Goal: Information Seeking & Learning: Learn about a topic

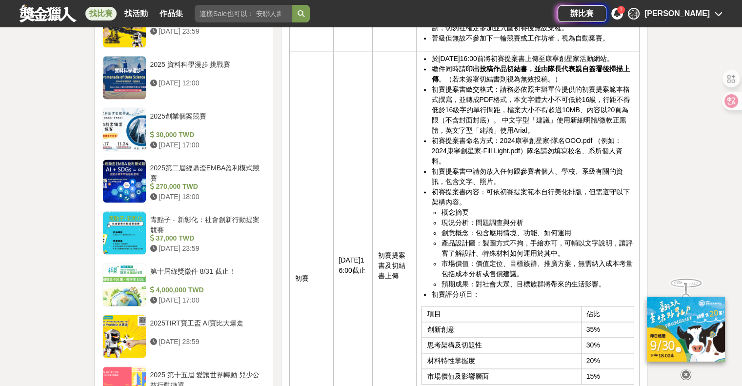
scroll to position [1367, 0]
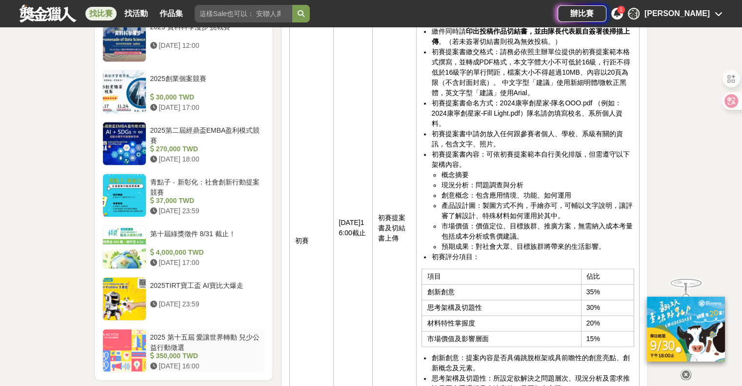
click at [149, 343] on div "2025 第十五屆 愛讓世界轉動 兒少公益行動徵選 350,000 TWD 2025-10-17 16:00" at bounding box center [205, 350] width 119 height 44
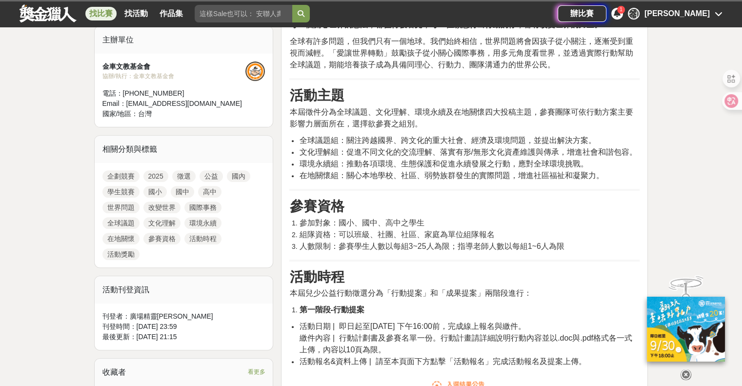
scroll to position [342, 0]
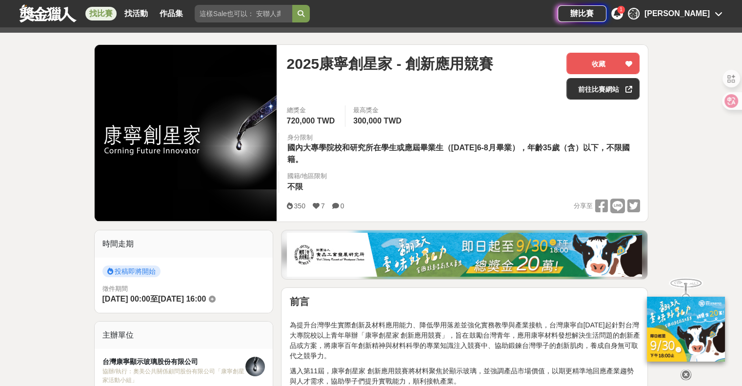
scroll to position [98, 0]
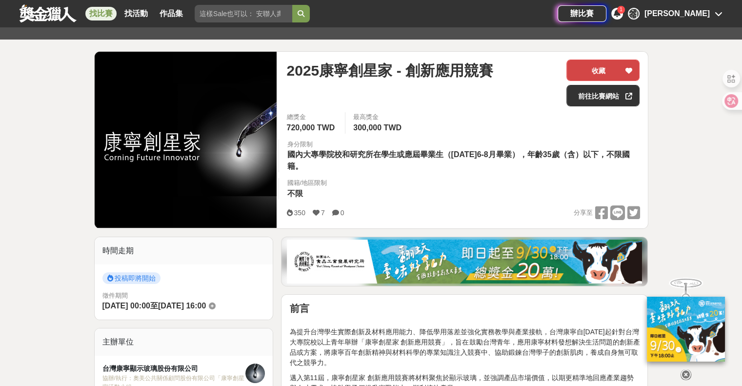
click at [603, 72] on button "收藏" at bounding box center [603, 70] width 73 height 21
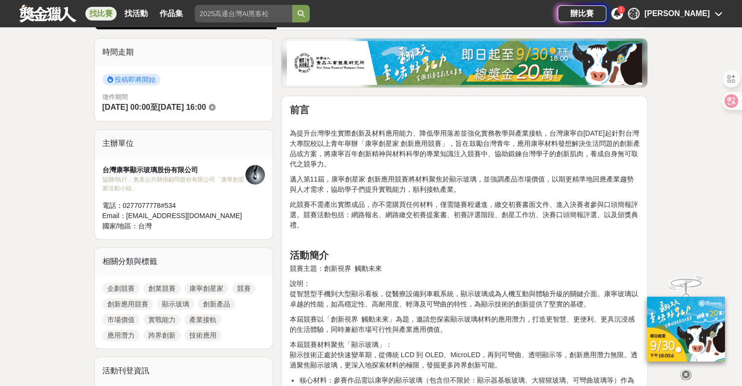
scroll to position [293, 0]
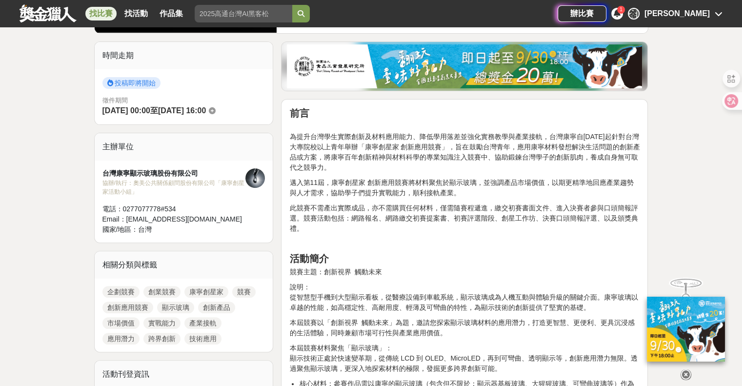
drag, startPoint x: 126, startPoint y: 112, endPoint x: 180, endPoint y: 111, distance: 53.2
click at [180, 111] on div "徵件期間 [DATE] 00:00 至 [DATE] 16:00" at bounding box center [183, 106] width 163 height 21
click at [315, 132] on p "為提升台灣學生實際創新及材料應用能力、降低學用落差並強化實務教學與產業接軌，台灣康寧自[DATE]起針對台灣大專院校以上青年舉辦「康寧創星家 創新應用競賽」，…" at bounding box center [464, 147] width 350 height 51
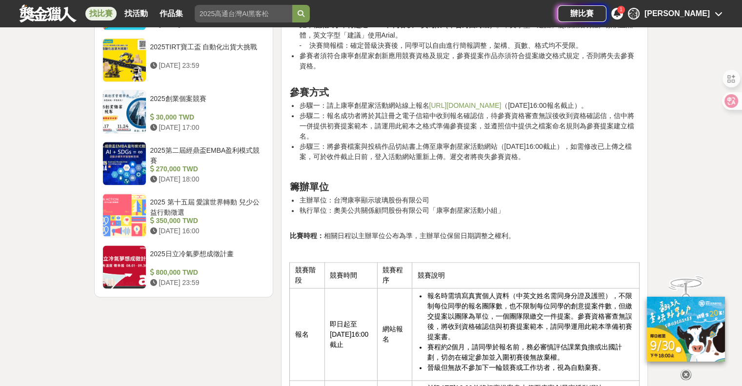
scroll to position [1220, 0]
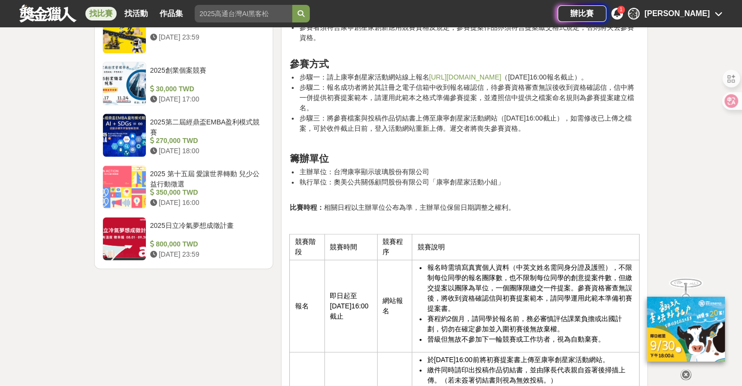
click at [676, 136] on div "大家都在看 2025高通台灣AI黑客松 [DATE] 23:59 [DATE]ICARE身心障礙與高齡者輔具產品通用設計競賽 [DATE] 00:00 故宮百…" at bounding box center [371, 372] width 742 height 3089
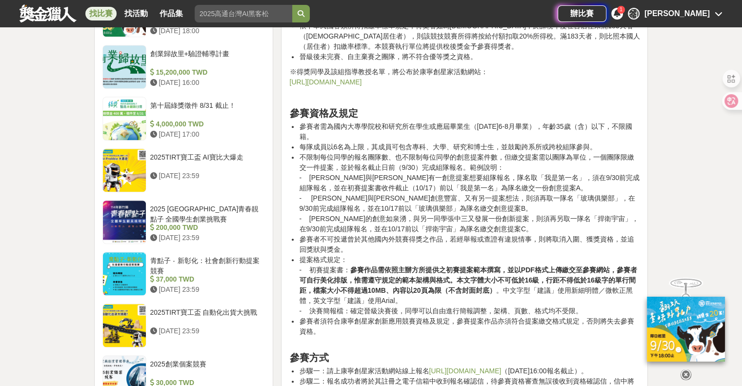
scroll to position [927, 0]
